Goal: Task Accomplishment & Management: Manage account settings

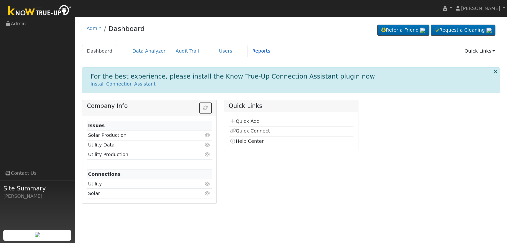
click at [248, 48] on link "Reports" at bounding box center [261, 51] width 28 height 12
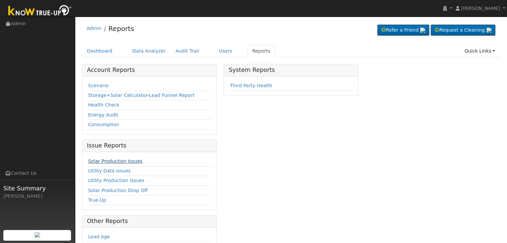
click at [123, 159] on link "Solar Production Issues" at bounding box center [115, 161] width 54 height 5
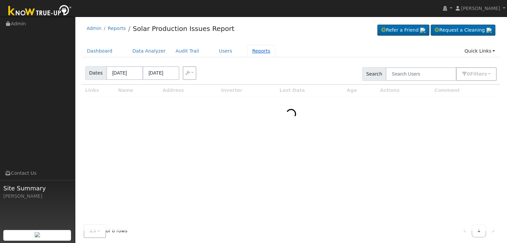
click at [252, 51] on link "Reports" at bounding box center [261, 51] width 28 height 12
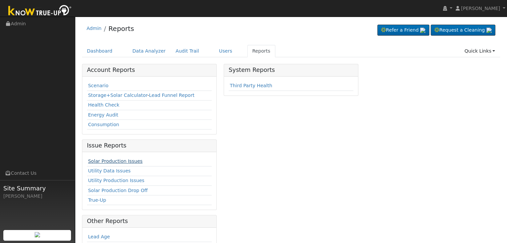
click at [127, 159] on link "Solar Production Issues" at bounding box center [115, 161] width 54 height 5
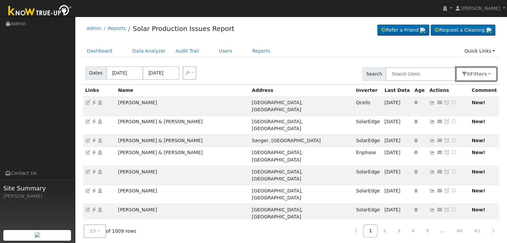
click at [486, 72] on span "s" at bounding box center [485, 73] width 3 height 5
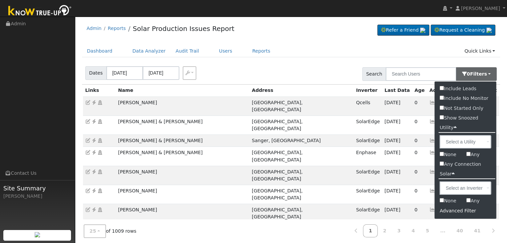
click at [454, 210] on div "Advanced Filter" at bounding box center [465, 211] width 62 height 10
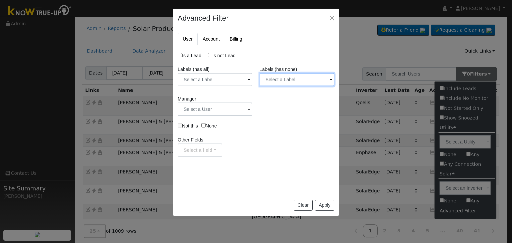
click at [252, 80] on input "text" at bounding box center [215, 79] width 75 height 13
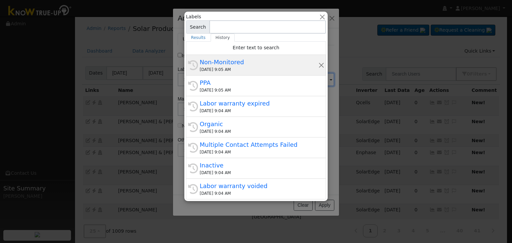
click at [246, 68] on div "09/01/2025 9:05 AM" at bounding box center [258, 70] width 119 height 6
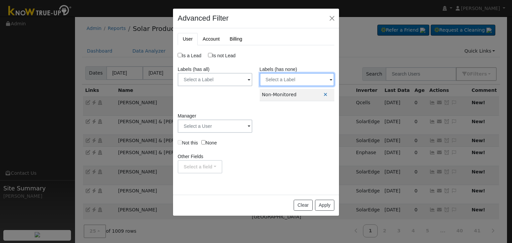
click at [252, 80] on input "text" at bounding box center [215, 79] width 75 height 13
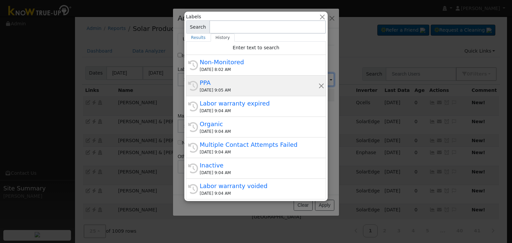
click at [235, 81] on div "PPA" at bounding box center [258, 82] width 119 height 9
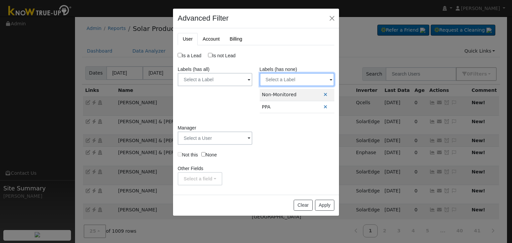
click at [252, 80] on input "text" at bounding box center [215, 79] width 75 height 13
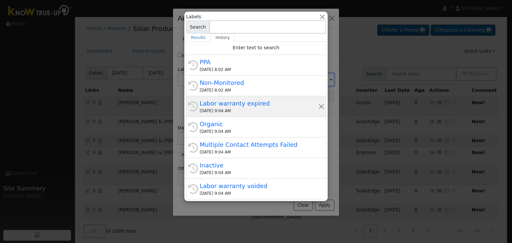
click at [251, 110] on div "09/01/2025 9:04 AM" at bounding box center [258, 111] width 119 height 6
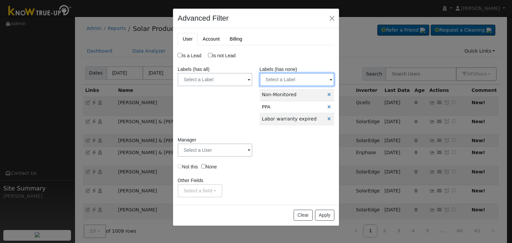
click at [252, 82] on input "text" at bounding box center [215, 79] width 75 height 13
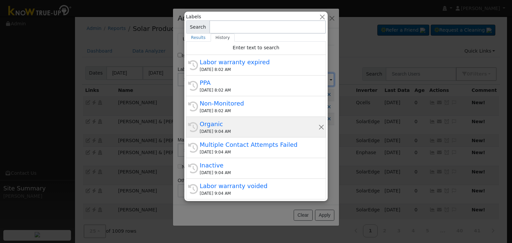
click at [235, 124] on div "Organic" at bounding box center [258, 124] width 119 height 9
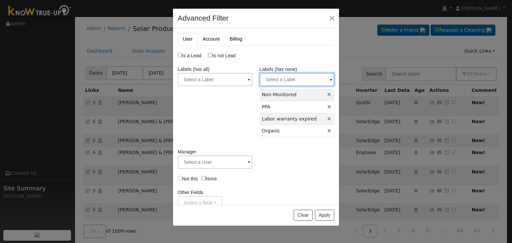
click at [252, 82] on input "text" at bounding box center [215, 79] width 75 height 13
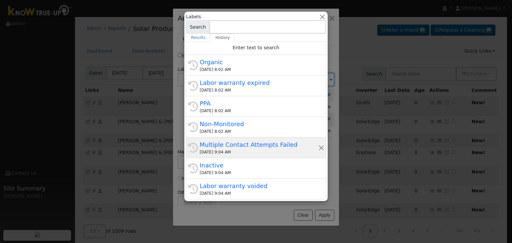
click at [238, 141] on div "Multiple Contact Attempts Failed" at bounding box center [258, 144] width 119 height 9
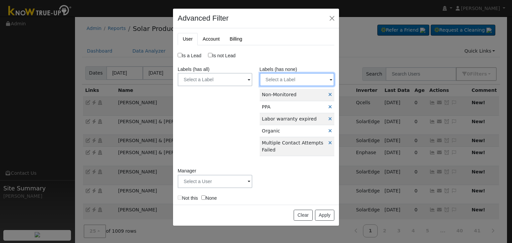
click at [252, 77] on input "text" at bounding box center [215, 79] width 75 height 13
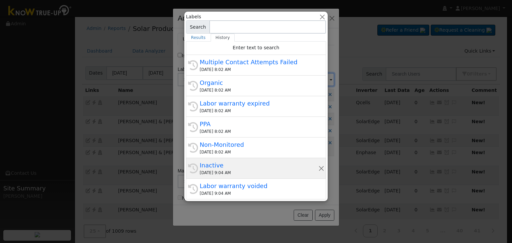
click at [229, 164] on div "Inactive" at bounding box center [258, 165] width 119 height 9
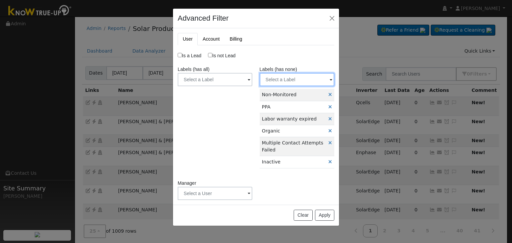
click at [252, 76] on input "text" at bounding box center [215, 79] width 75 height 13
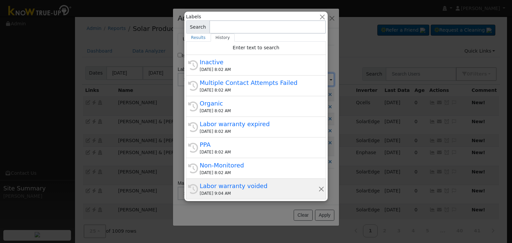
click at [232, 187] on div "Labor warranty voided" at bounding box center [258, 186] width 119 height 9
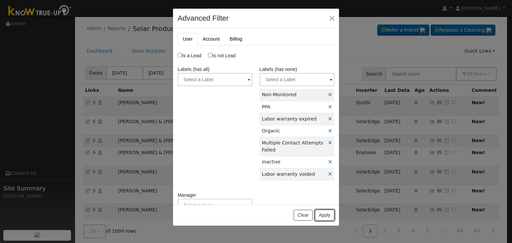
click at [324, 212] on button "Apply" at bounding box center [324, 215] width 19 height 11
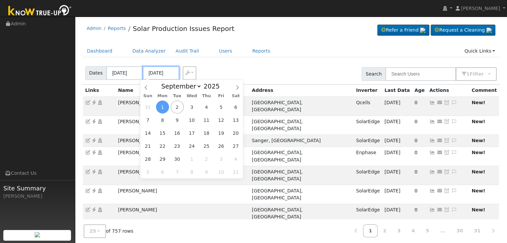
click at [162, 72] on input "09/01/2025" at bounding box center [161, 73] width 37 height 14
click at [175, 108] on span "2" at bounding box center [177, 107] width 13 height 13
type input "[DATE]"
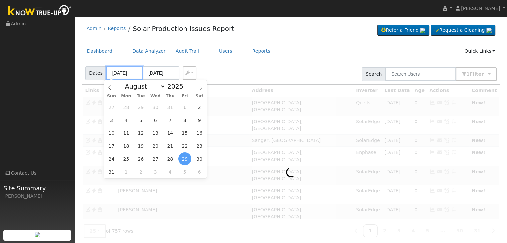
click at [120, 68] on input "08/29/2025" at bounding box center [124, 73] width 37 height 14
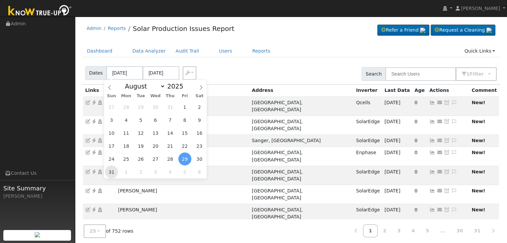
click at [107, 173] on span "31" at bounding box center [111, 172] width 13 height 13
type input "08/31/2025"
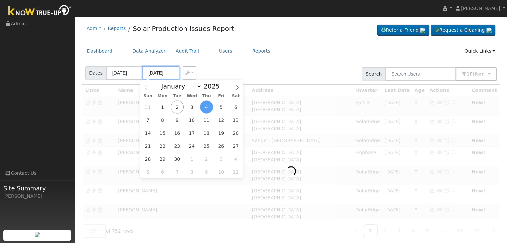
click at [162, 76] on input "09/04/2025" at bounding box center [161, 73] width 37 height 14
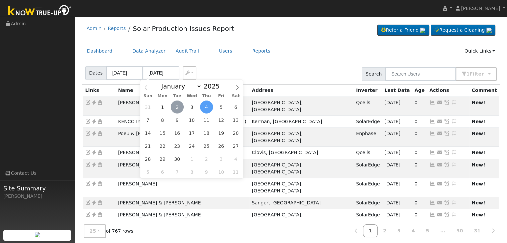
click at [176, 107] on span "2" at bounding box center [177, 107] width 13 height 13
type input "[DATE]"
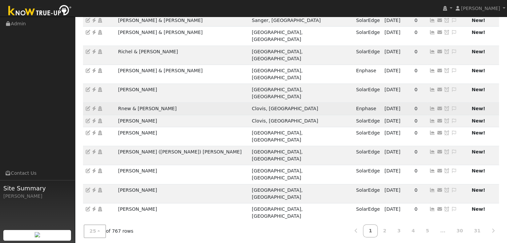
scroll to position [185, 0]
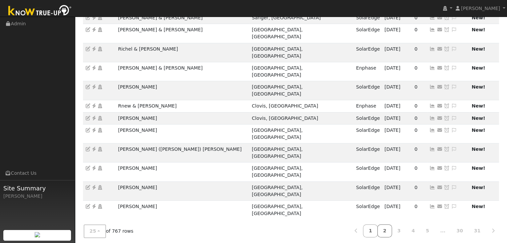
click at [390, 225] on link "2" at bounding box center [384, 230] width 15 height 13
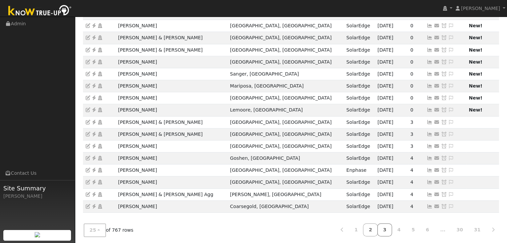
click at [390, 225] on link "3" at bounding box center [384, 229] width 15 height 13
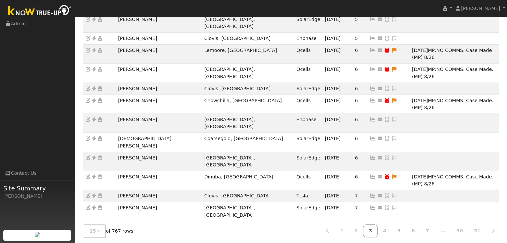
scroll to position [152, 0]
click at [349, 229] on link "1" at bounding box center [341, 230] width 15 height 13
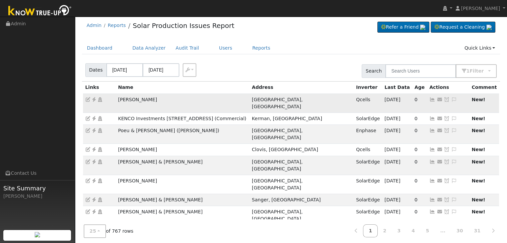
scroll to position [0, 0]
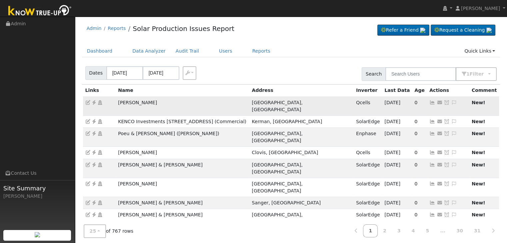
click at [93, 102] on icon at bounding box center [94, 102] width 6 height 5
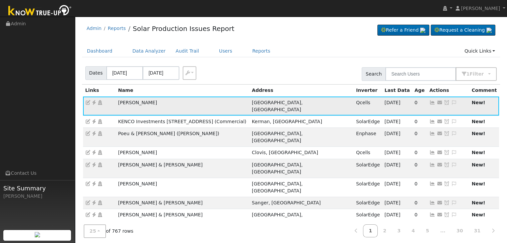
click at [454, 102] on icon at bounding box center [454, 102] width 6 height 5
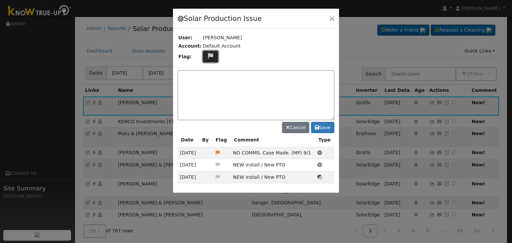
click at [206, 56] on icon at bounding box center [210, 56] width 8 height 6
click at [206, 86] on icon at bounding box center [210, 88] width 8 height 6
click at [218, 82] on textarea at bounding box center [256, 95] width 157 height 50
type textarea "P"
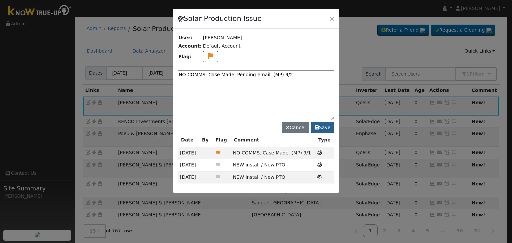
type textarea "NO COMMS. Case Made. Pending email. (MP) 9/2"
click at [322, 126] on button "Save" at bounding box center [322, 127] width 23 height 11
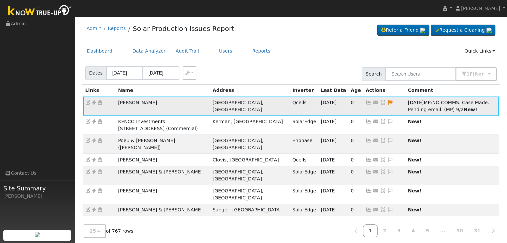
click at [380, 103] on icon at bounding box center [383, 102] width 6 height 5
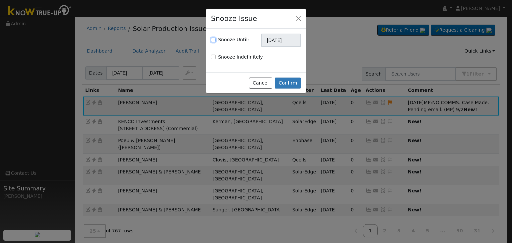
click at [211, 41] on input "Snooze Until:" at bounding box center [213, 40] width 5 height 5
checkbox input "true"
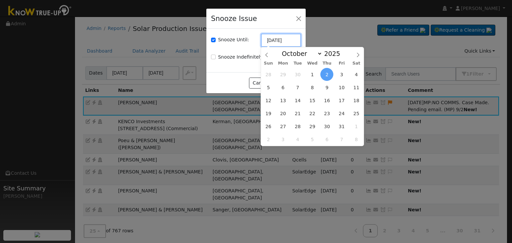
click at [279, 39] on input "[DATE]" at bounding box center [281, 40] width 40 height 13
click at [266, 55] on icon at bounding box center [266, 55] width 5 height 5
select select "8"
click at [297, 90] on span "9" at bounding box center [297, 87] width 13 height 13
type input "09/09/2025"
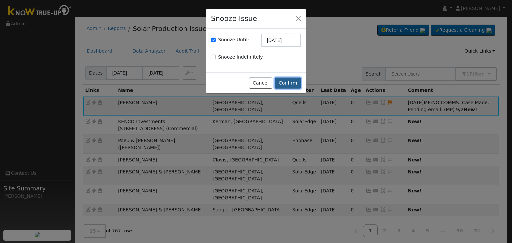
click at [294, 80] on button "Confirm" at bounding box center [287, 83] width 26 height 11
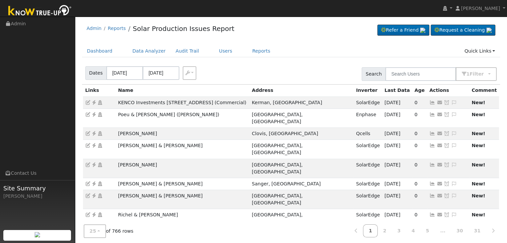
click at [289, 50] on ul "Dashboard Data Analyzer Audit Trail Users Reports Quick Links Quick Add Quick C…" at bounding box center [291, 51] width 418 height 12
click at [94, 131] on icon at bounding box center [94, 133] width 6 height 5
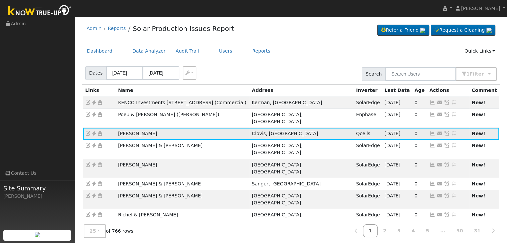
click at [94, 131] on icon at bounding box center [94, 133] width 6 height 5
click at [93, 131] on icon at bounding box center [94, 133] width 6 height 5
click at [431, 131] on icon at bounding box center [432, 133] width 6 height 5
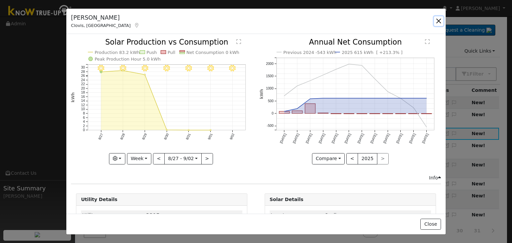
click at [439, 21] on button "button" at bounding box center [438, 20] width 9 height 9
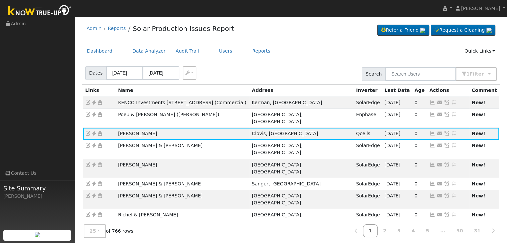
drag, startPoint x: 452, startPoint y: 125, endPoint x: 384, endPoint y: 84, distance: 79.5
click at [452, 131] on icon at bounding box center [454, 133] width 6 height 5
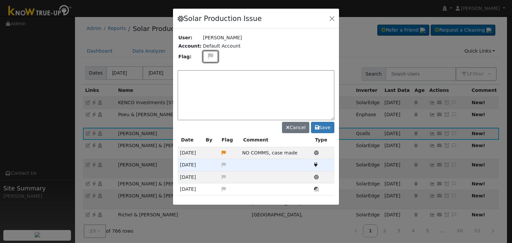
click at [209, 54] on icon at bounding box center [210, 56] width 8 height 6
click at [206, 80] on icon at bounding box center [210, 81] width 8 height 6
click at [206, 79] on textarea at bounding box center [256, 95] width 157 height 50
drag, startPoint x: 230, startPoint y: 74, endPoint x: 260, endPoint y: 72, distance: 30.1
click at [230, 74] on textarea at bounding box center [256, 95] width 157 height 50
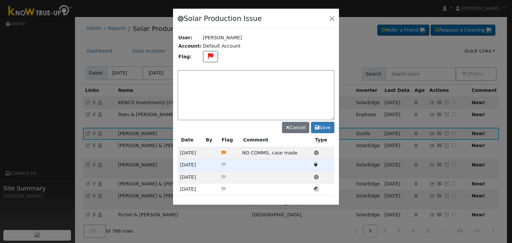
paste textarea "UNKNOWN PRODUCTION in KTU. NO COMMS since 8/30"
click at [307, 72] on textarea "UNKNOWN PRODUCTION in KTU. NO COMMS since 8/30" at bounding box center [256, 95] width 157 height 50
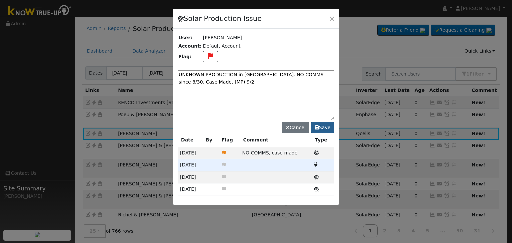
type textarea "UNKNOWN PRODUCTION in KTU. NO COMMS since 8/30. Case Made. (MP) 9/2"
click at [325, 125] on button "Save" at bounding box center [322, 127] width 23 height 11
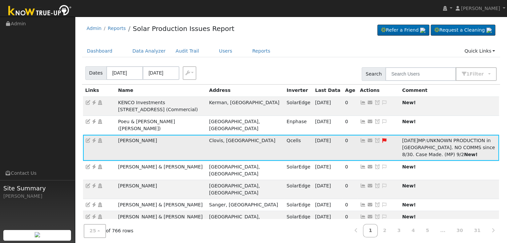
click at [374, 138] on icon at bounding box center [377, 140] width 6 height 5
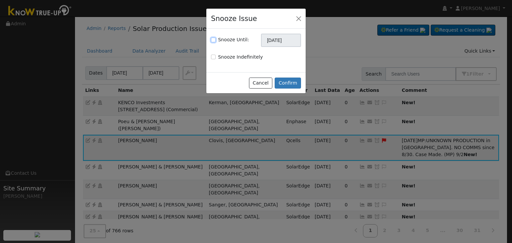
click at [213, 38] on input "Snooze Until:" at bounding box center [213, 40] width 5 height 5
checkbox input "true"
click at [268, 42] on input "[DATE]" at bounding box center [281, 40] width 40 height 13
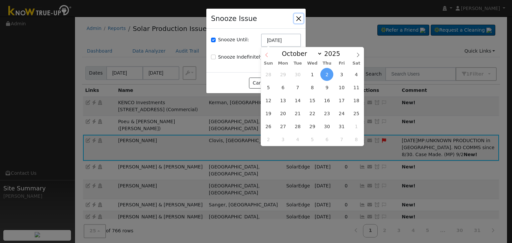
click at [267, 55] on icon at bounding box center [266, 55] width 5 height 5
select select "8"
click at [300, 90] on span "9" at bounding box center [297, 87] width 13 height 13
type input "09/09/2025"
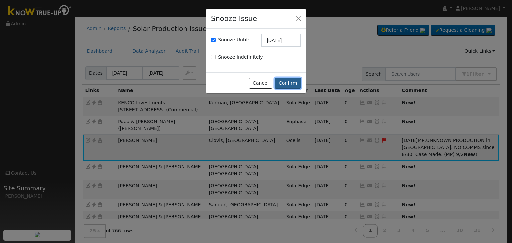
click at [295, 84] on button "Confirm" at bounding box center [287, 83] width 26 height 11
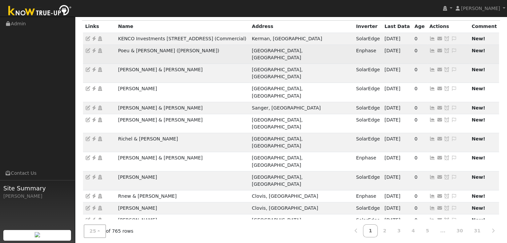
scroll to position [185, 0]
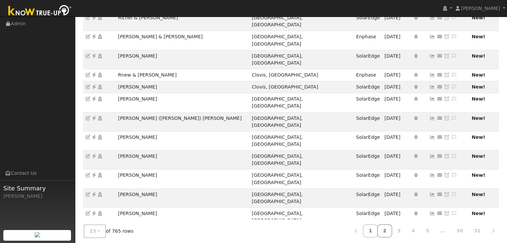
click at [392, 229] on link "2" at bounding box center [384, 230] width 15 height 13
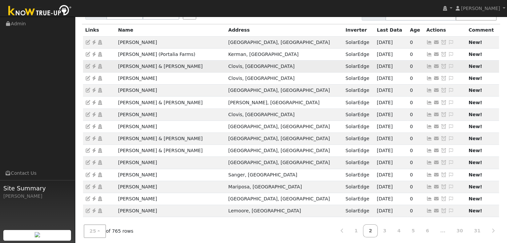
scroll to position [0, 0]
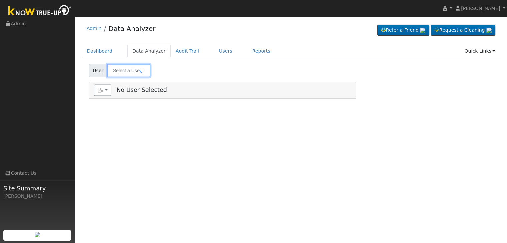
type input "[PERSON_NAME]"
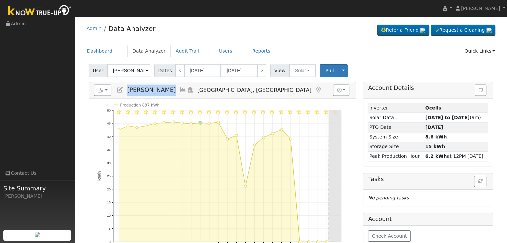
drag, startPoint x: 127, startPoint y: 89, endPoint x: 176, endPoint y: 87, distance: 48.3
click at [176, 87] on h5 "Reports Scenario Health Check Energy Audit Account Timeline User Audit Trail In…" at bounding box center [222, 90] width 257 height 11
copy span "[PERSON_NAME]"
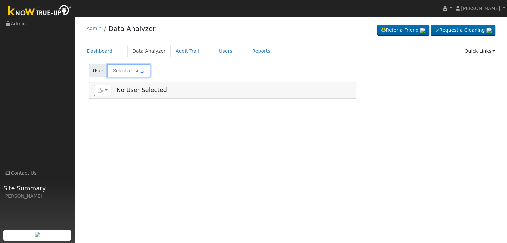
type input "[PERSON_NAME]"
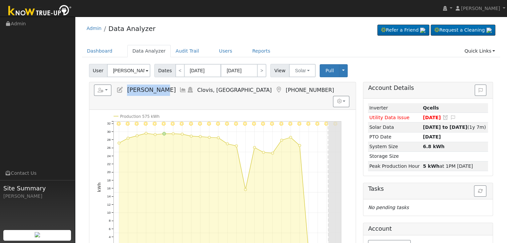
drag, startPoint x: 127, startPoint y: 91, endPoint x: 167, endPoint y: 91, distance: 40.0
click at [160, 90] on span "[PERSON_NAME]" at bounding box center [151, 90] width 49 height 7
click at [170, 91] on h5 "Reports Scenario Health Check Energy Audit Account Timeline User Audit Trail In…" at bounding box center [222, 90] width 257 height 11
click at [144, 92] on span "[PERSON_NAME]" at bounding box center [151, 90] width 49 height 7
drag, startPoint x: 127, startPoint y: 89, endPoint x: 169, endPoint y: 91, distance: 42.3
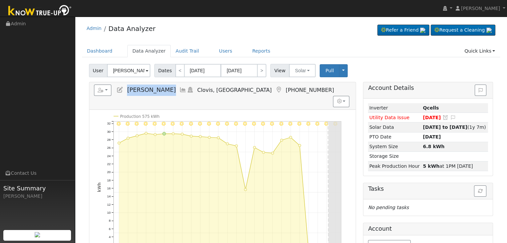
click at [169, 91] on h5 "Reports Scenario Health Check Energy Audit Account Timeline User Audit Trail In…" at bounding box center [222, 90] width 257 height 11
copy span "[PERSON_NAME]"
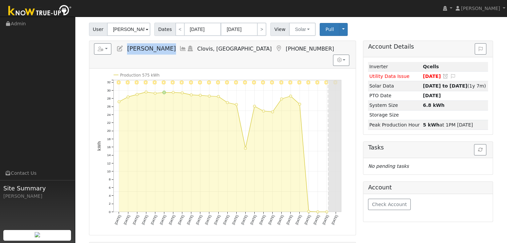
scroll to position [33, 0]
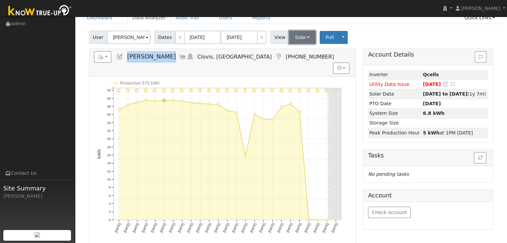
click at [293, 37] on button "Solar" at bounding box center [302, 37] width 27 height 13
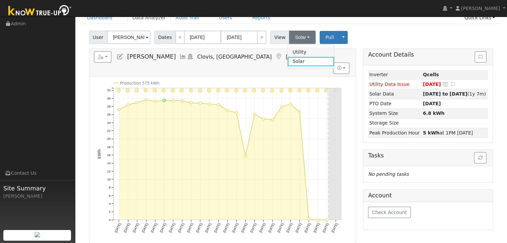
click at [291, 53] on link "Utility" at bounding box center [310, 51] width 46 height 9
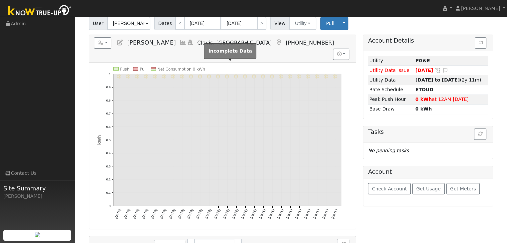
scroll to position [48, 0]
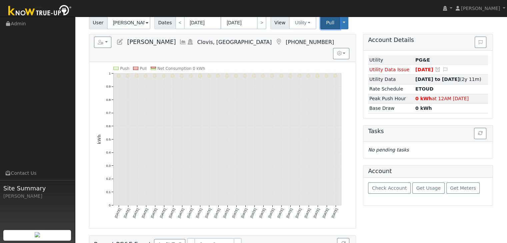
click at [326, 23] on span "Pull" at bounding box center [330, 22] width 8 height 5
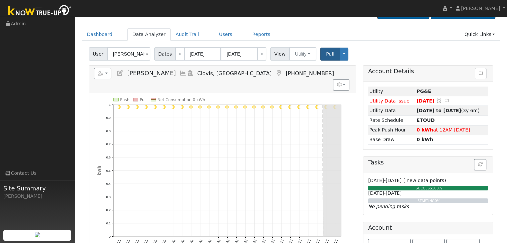
scroll to position [15, 0]
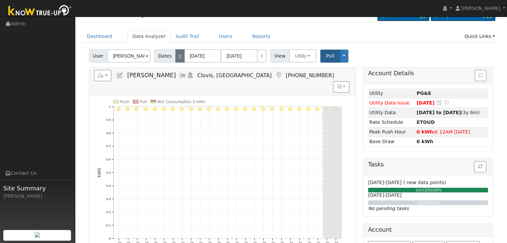
click at [175, 58] on link "<" at bounding box center [179, 55] width 9 height 13
type input "07/15/2025"
type input "08/08/2025"
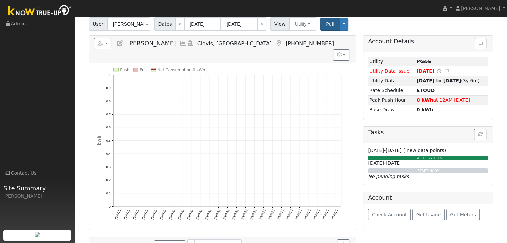
scroll to position [48, 0]
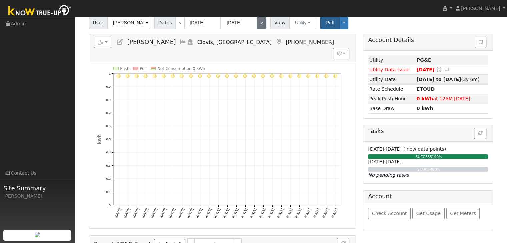
click at [257, 26] on link ">" at bounding box center [261, 22] width 9 height 13
type input "08/09/2025"
type input "[DATE]"
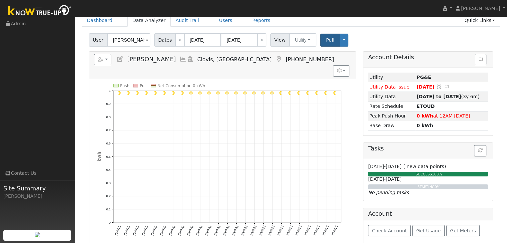
scroll to position [33, 0]
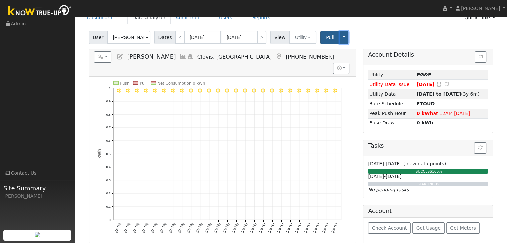
click at [340, 35] on button "Toggle Dropdown" at bounding box center [343, 37] width 9 height 13
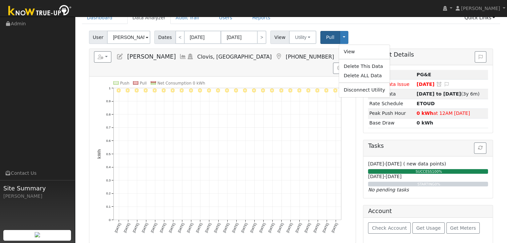
click at [370, 31] on div "User Shelbi Ghosoph Account Default Account Default Account 1536 Tollhouse Lane…" at bounding box center [291, 36] width 406 height 16
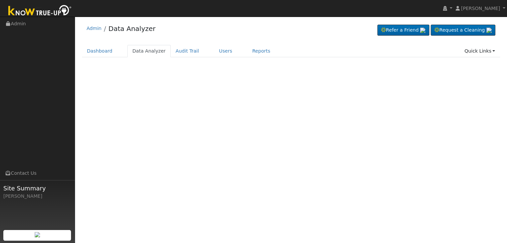
select select "7"
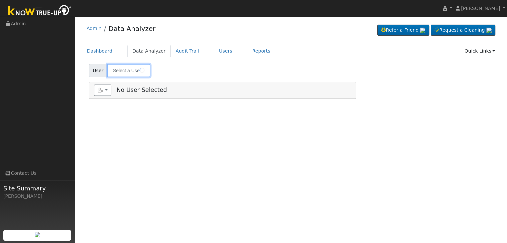
type input "[PERSON_NAME]"
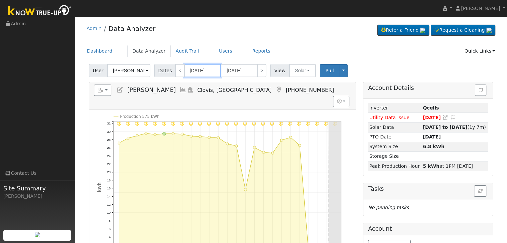
click at [204, 70] on input "[DATE]" at bounding box center [202, 70] width 37 height 13
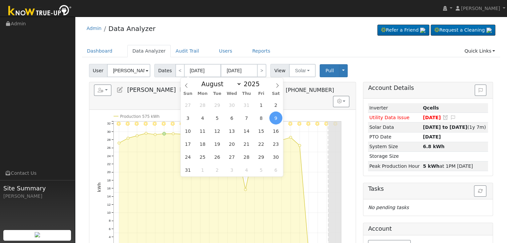
click at [326, 42] on div "Admin Data Analyzer Refer a Friend Request a Cleaning" at bounding box center [290, 201] width 425 height 363
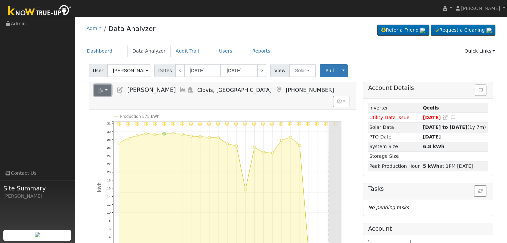
click at [108, 90] on button "button" at bounding box center [103, 90] width 18 height 11
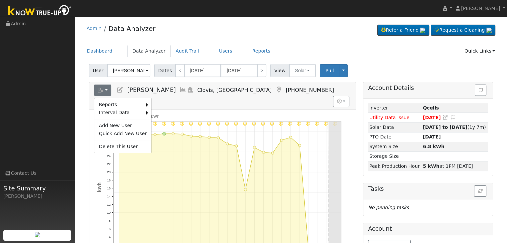
click at [120, 90] on icon at bounding box center [119, 90] width 7 height 6
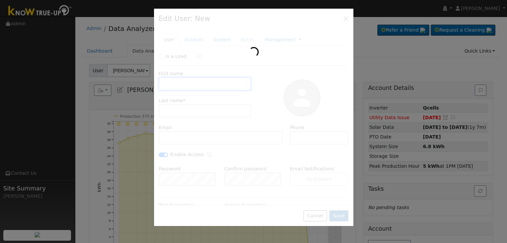
type input "03/20/2029"
type input "Shelbi"
type input "Ghosoph"
type input "Sghosoph@icloud.com"
type input "(559) 569-8668"
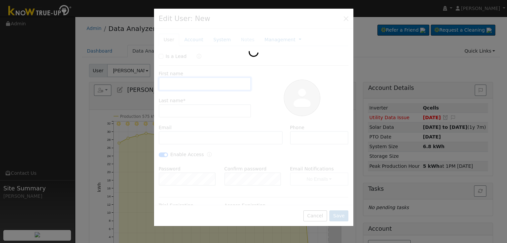
checkbox input "true"
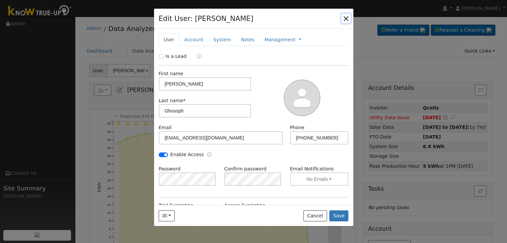
click at [348, 16] on button "button" at bounding box center [345, 18] width 9 height 9
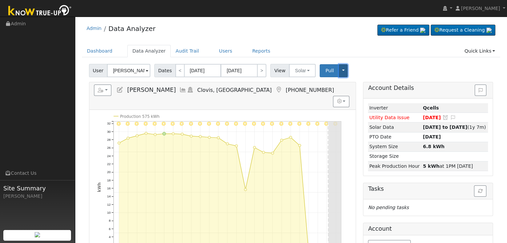
click at [339, 72] on button "Toggle Dropdown" at bounding box center [343, 70] width 9 height 13
click at [338, 34] on div "Admin Data Analyzer Refer a Friend Request a Cleaning" at bounding box center [291, 30] width 418 height 20
click at [339, 70] on button "Toggle Dropdown" at bounding box center [343, 70] width 9 height 13
click at [360, 85] on link "View" at bounding box center [362, 85] width 49 height 9
click at [306, 72] on button "Solar" at bounding box center [302, 70] width 27 height 13
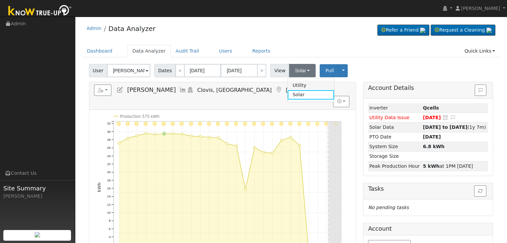
click at [297, 85] on link "Utility" at bounding box center [310, 85] width 46 height 9
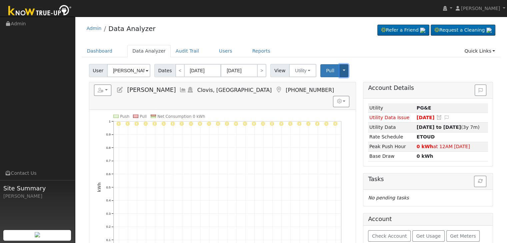
click at [339, 71] on button "Toggle Dropdown" at bounding box center [343, 70] width 9 height 13
click at [355, 82] on link "View" at bounding box center [364, 85] width 51 height 9
click at [146, 70] on span at bounding box center [147, 71] width 3 height 8
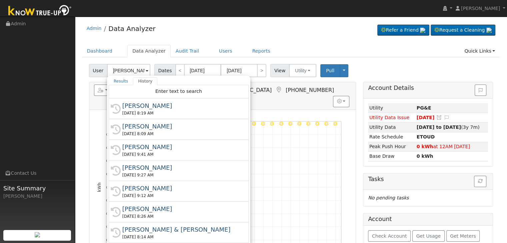
click at [277, 36] on div "Admin Data Analyzer Refer a Friend Request a Cleaning" at bounding box center [291, 30] width 418 height 20
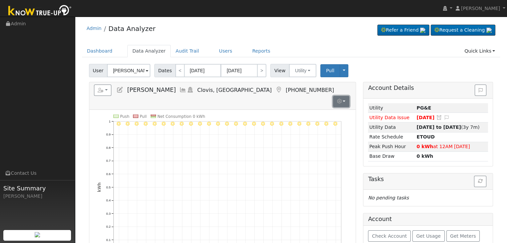
click at [345, 96] on button "button" at bounding box center [341, 101] width 16 height 11
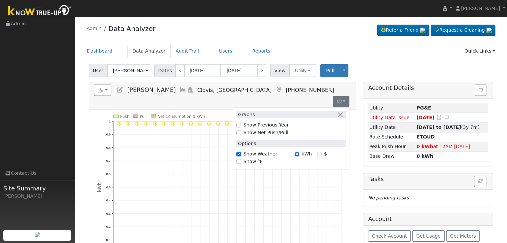
click at [355, 37] on div "Admin Data Analyzer Refer a Friend Request a Cleaning" at bounding box center [291, 30] width 418 height 20
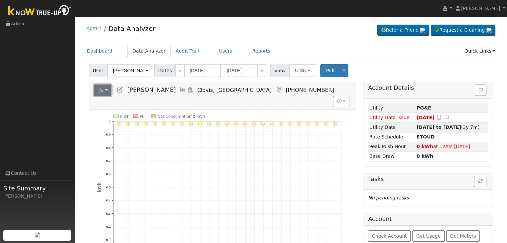
click at [105, 87] on button "button" at bounding box center [103, 90] width 18 height 11
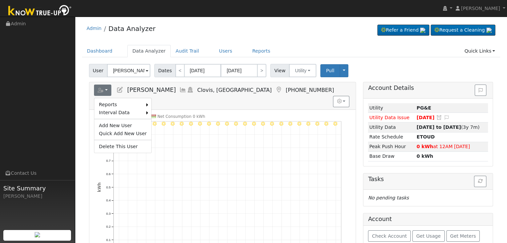
click at [63, 120] on ul "Navigation Admin Links Contact Us Site Summary Mara Panganiban" at bounding box center [37, 138] width 75 height 243
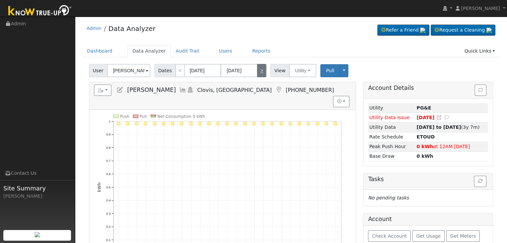
click at [257, 73] on link ">" at bounding box center [261, 70] width 9 height 13
type input "[DATE]"
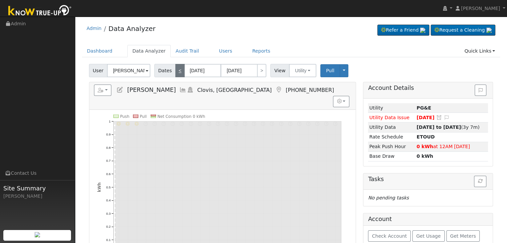
click at [175, 74] on link "<" at bounding box center [179, 70] width 9 height 13
type input "[DATE]"
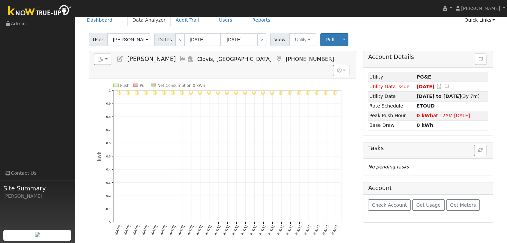
scroll to position [33, 0]
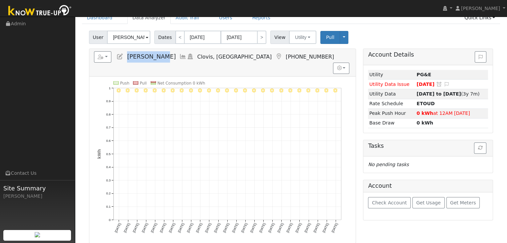
drag, startPoint x: 127, startPoint y: 58, endPoint x: 165, endPoint y: 59, distance: 38.0
click at [158, 58] on span "[PERSON_NAME]" at bounding box center [151, 56] width 49 height 7
drag, startPoint x: 165, startPoint y: 59, endPoint x: 170, endPoint y: 60, distance: 5.7
click at [170, 60] on h5 "Reports Scenario Health Check Energy Audit Account Timeline User Audit Trail In…" at bounding box center [222, 56] width 257 height 11
click at [141, 63] on div "Reports Scenario Health Check Energy Audit Account Timeline User Audit Trail In…" at bounding box center [222, 62] width 266 height 27
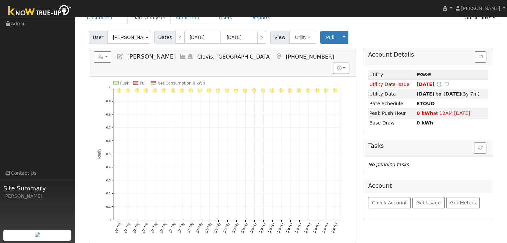
drag, startPoint x: 127, startPoint y: 54, endPoint x: 167, endPoint y: 60, distance: 40.8
click at [167, 60] on h5 "Reports Scenario Health Check Energy Audit Account Timeline User Audit Trail In…" at bounding box center [222, 56] width 257 height 11
copy span "[PERSON_NAME]"
click at [303, 38] on button "Utility" at bounding box center [302, 37] width 27 height 13
click at [372, 26] on div "Dashboard Data Analyzer Audit Trail Users Reports Quick Links Quick Add Quick C…" at bounding box center [291, 21] width 418 height 19
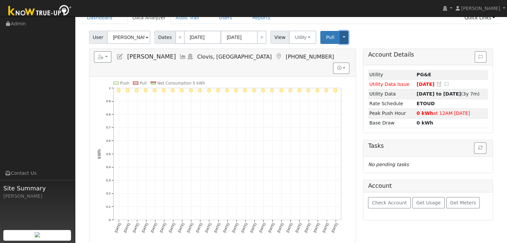
click at [339, 38] on button "Toggle Dropdown" at bounding box center [343, 37] width 9 height 13
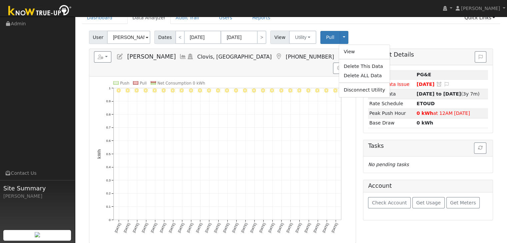
click at [391, 33] on div "User Shelbi Ghosoph Account Default Account Default Account 1536 Tollhouse Lane…" at bounding box center [291, 36] width 406 height 16
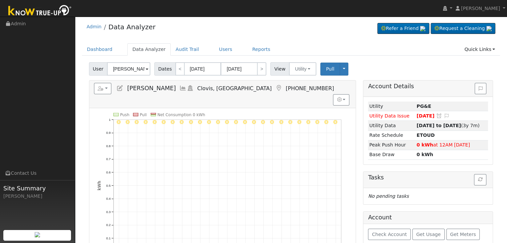
scroll to position [0, 0]
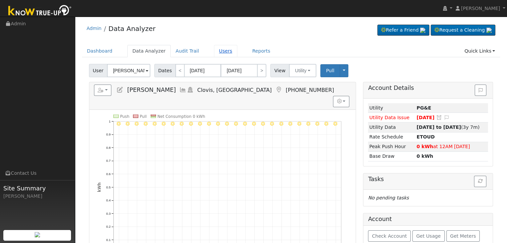
click at [218, 52] on link "Users" at bounding box center [225, 51] width 23 height 12
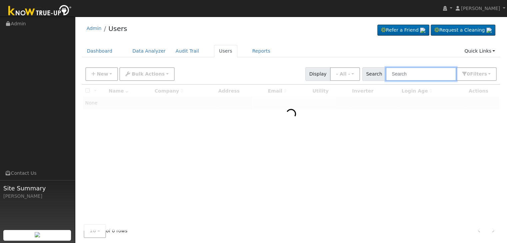
click at [413, 78] on input "text" at bounding box center [420, 74] width 71 height 14
paste input "Arestakesyan"
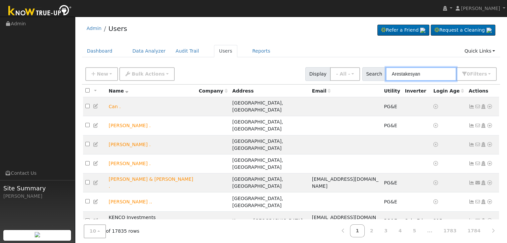
type input "Arestakesyan"
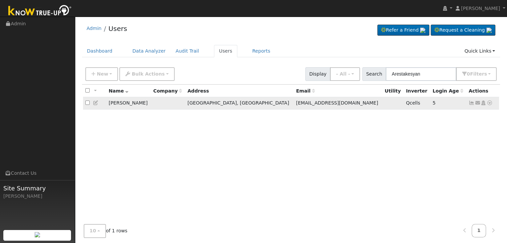
click at [471, 103] on icon at bounding box center [471, 103] width 6 height 5
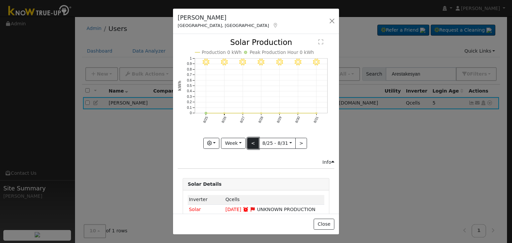
click at [252, 142] on button "<" at bounding box center [253, 143] width 12 height 11
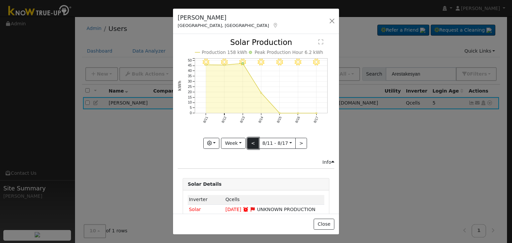
click at [252, 142] on button "<" at bounding box center [253, 143] width 12 height 11
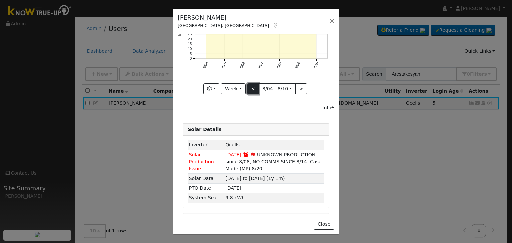
scroll to position [67, 0]
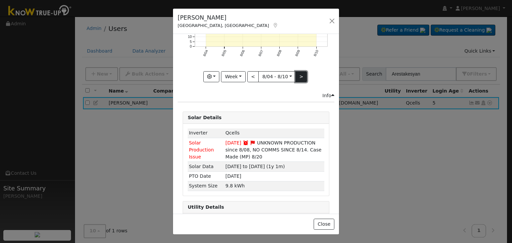
click at [296, 71] on button ">" at bounding box center [301, 76] width 12 height 11
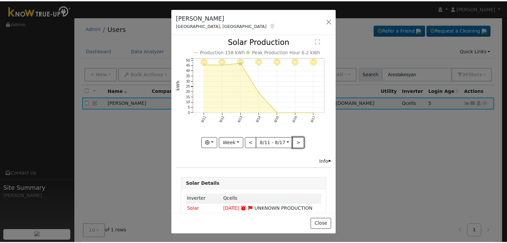
scroll to position [0, 0]
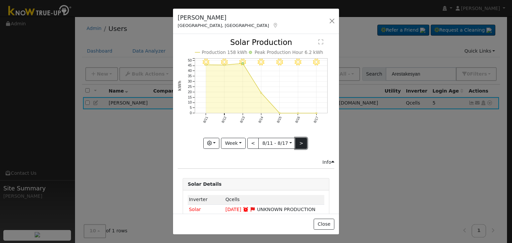
click at [300, 140] on button ">" at bounding box center [301, 143] width 12 height 11
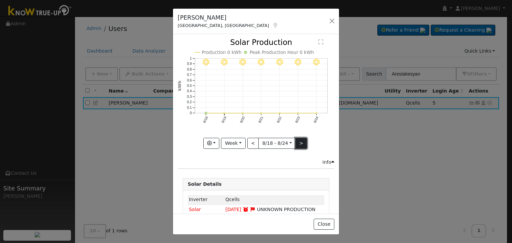
click at [300, 140] on button ">" at bounding box center [301, 143] width 12 height 11
type input "2025-08-25"
click at [332, 21] on button "button" at bounding box center [331, 20] width 9 height 9
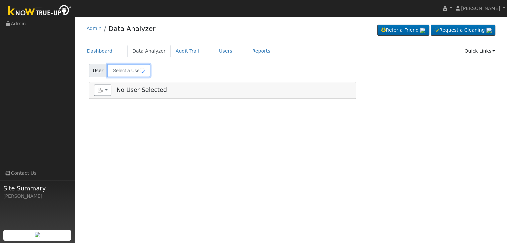
type input "[PERSON_NAME]"
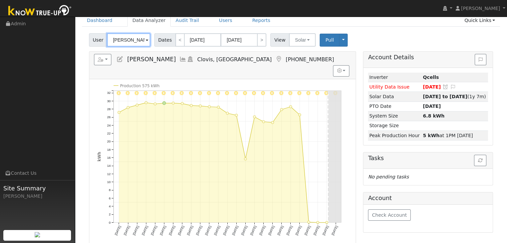
scroll to position [33, 0]
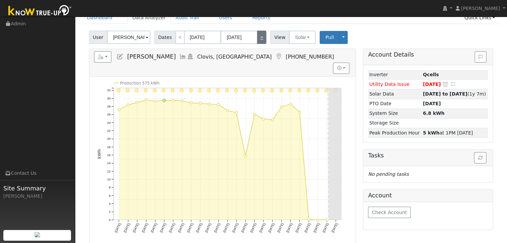
click at [257, 34] on link ">" at bounding box center [261, 37] width 9 height 13
type input "[DATE]"
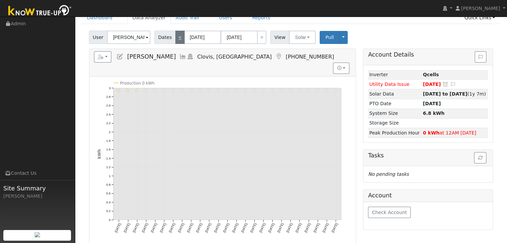
click at [176, 37] on link "<" at bounding box center [179, 37] width 9 height 13
type input "[DATE]"
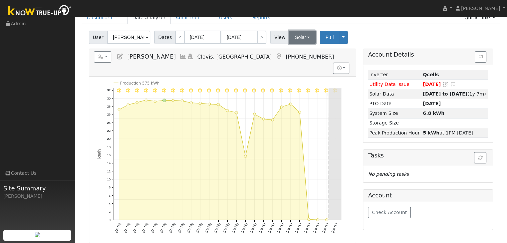
click at [305, 34] on button "Solar" at bounding box center [302, 37] width 27 height 13
click at [302, 55] on link "Utility" at bounding box center [310, 51] width 46 height 9
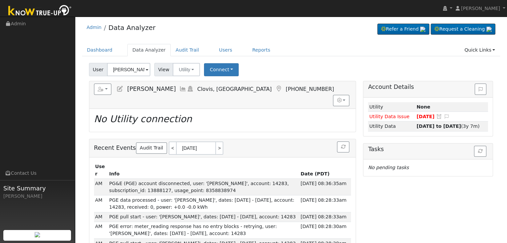
scroll to position [0, 0]
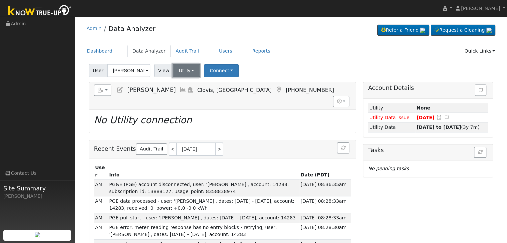
click at [187, 66] on button "Utility" at bounding box center [186, 70] width 27 height 13
click at [184, 95] on link "Solar" at bounding box center [195, 94] width 46 height 9
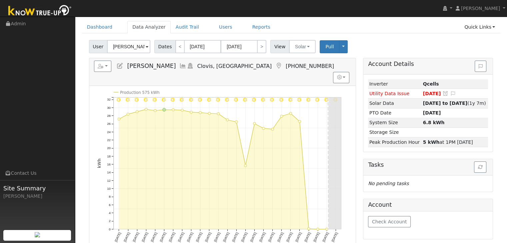
scroll to position [33, 0]
